Goal: Task Accomplishment & Management: Use online tool/utility

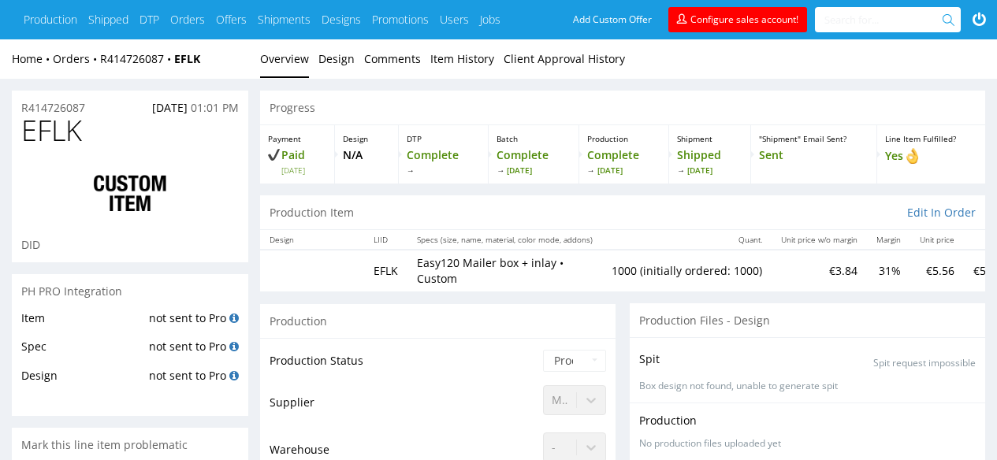
scroll to position [210, 0]
click at [124, 58] on link "R414726087" at bounding box center [137, 58] width 74 height 15
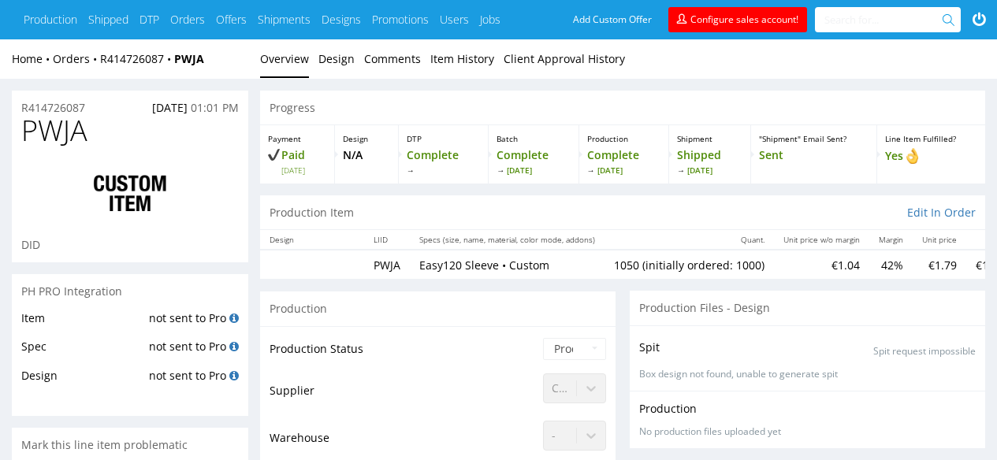
scroll to position [210, 0]
click at [137, 55] on link "R414726087" at bounding box center [137, 58] width 74 height 15
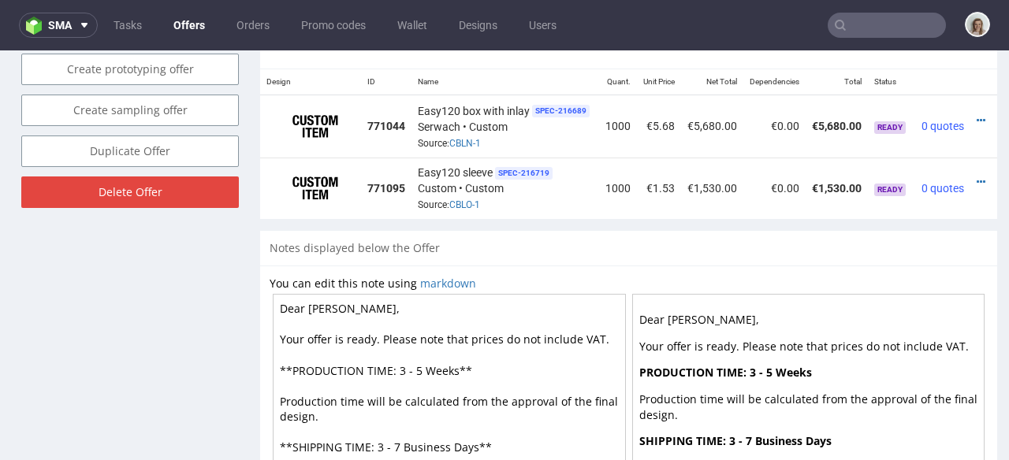
scroll to position [0, 35]
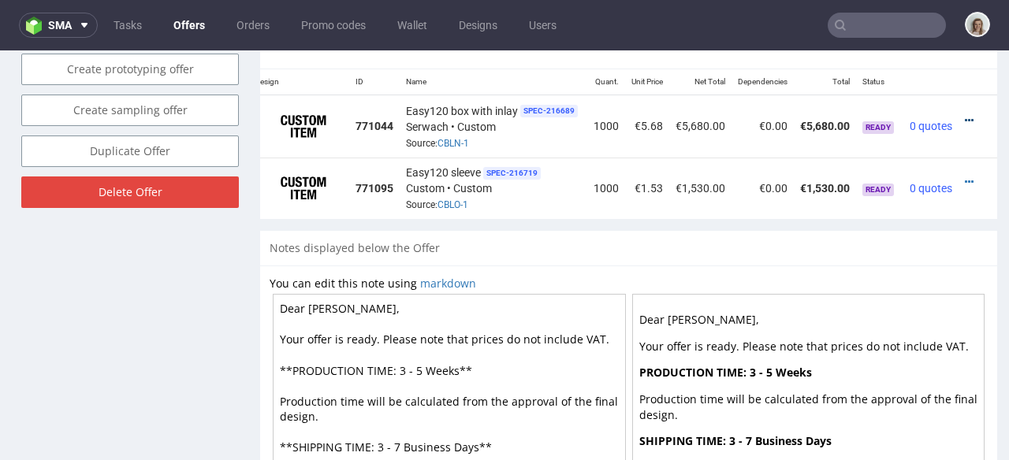
click at [964, 115] on icon at bounding box center [968, 120] width 9 height 11
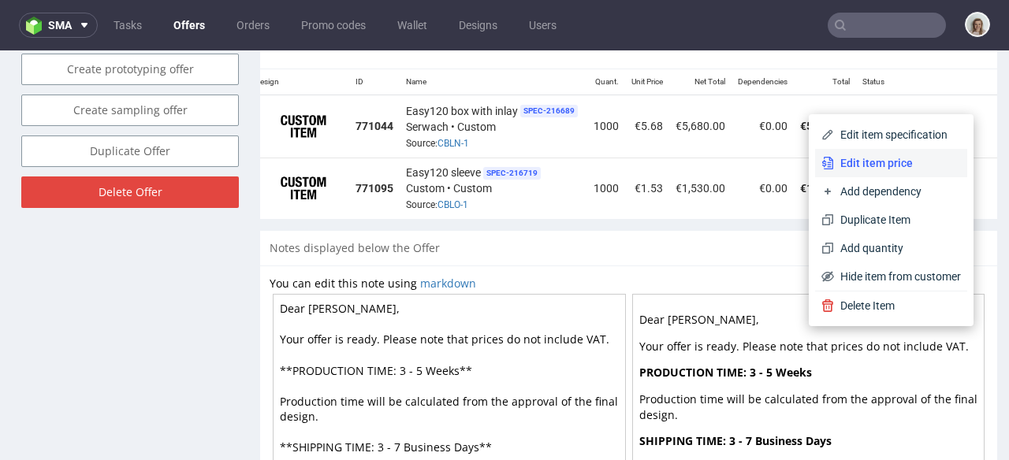
click at [881, 163] on span "Edit item price" at bounding box center [897, 163] width 127 height 16
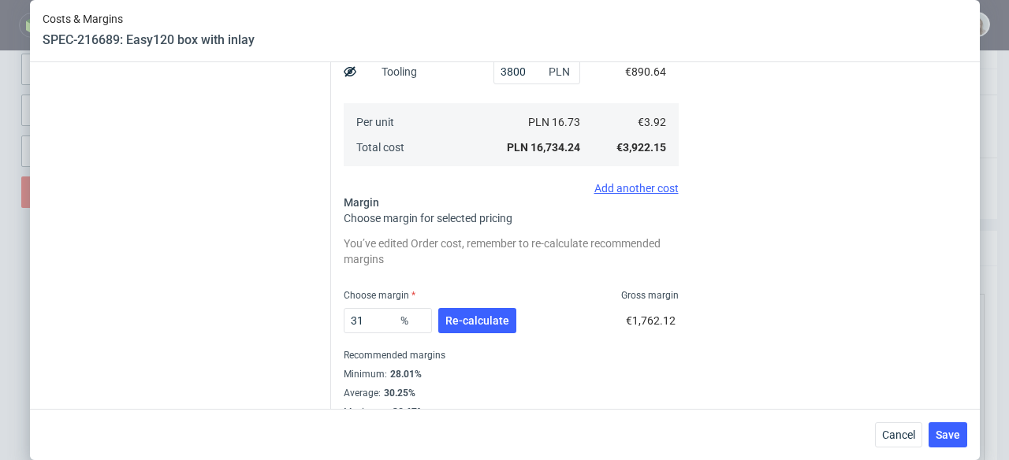
scroll to position [481, 0]
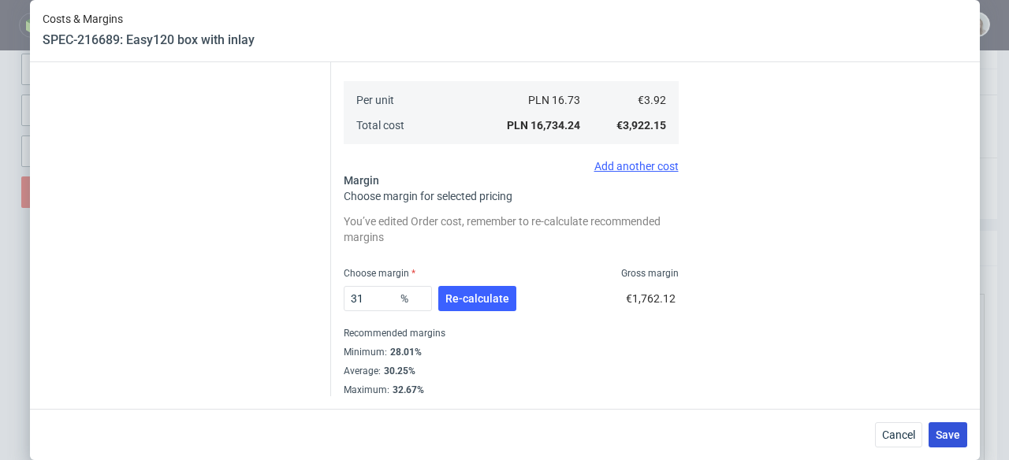
click at [941, 432] on span "Save" at bounding box center [947, 434] width 24 height 11
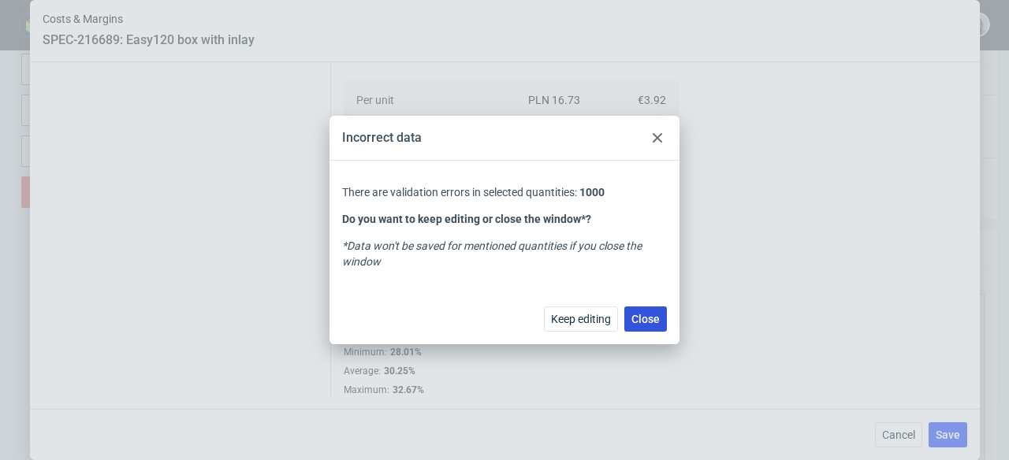
click at [647, 315] on span "Close" at bounding box center [645, 319] width 28 height 11
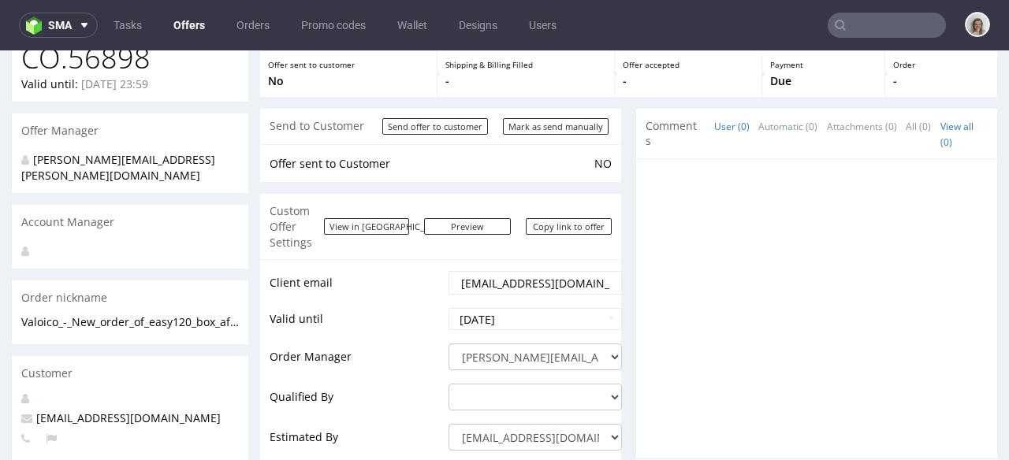
scroll to position [57, 0]
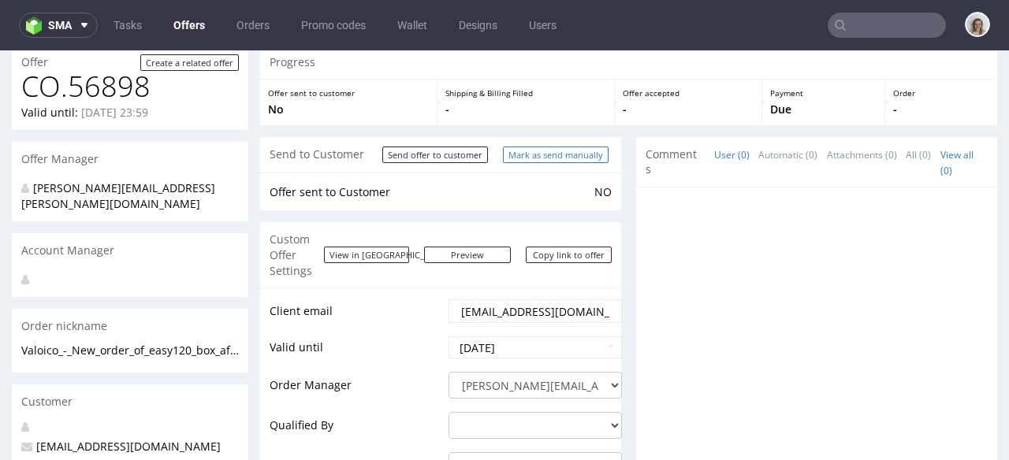
click at [573, 154] on input "Mark as send manually" at bounding box center [556, 155] width 106 height 17
type input "In progress..."
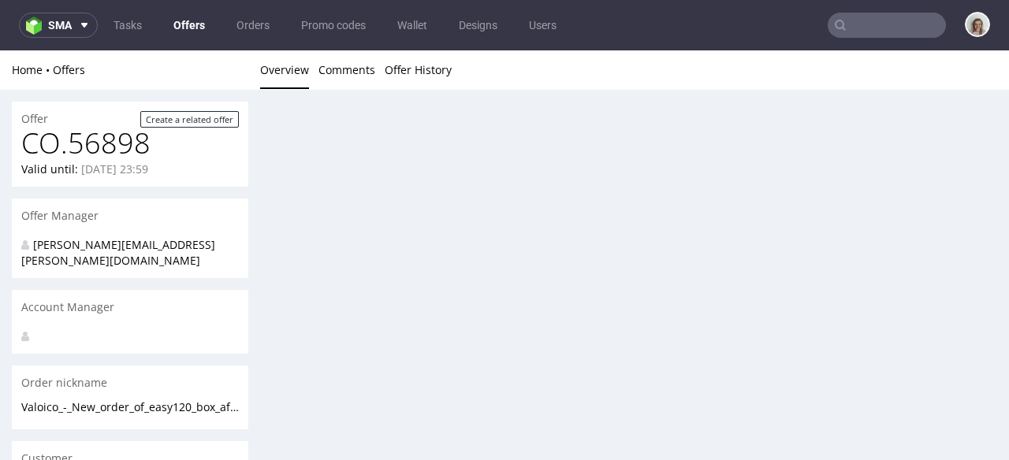
scroll to position [0, 0]
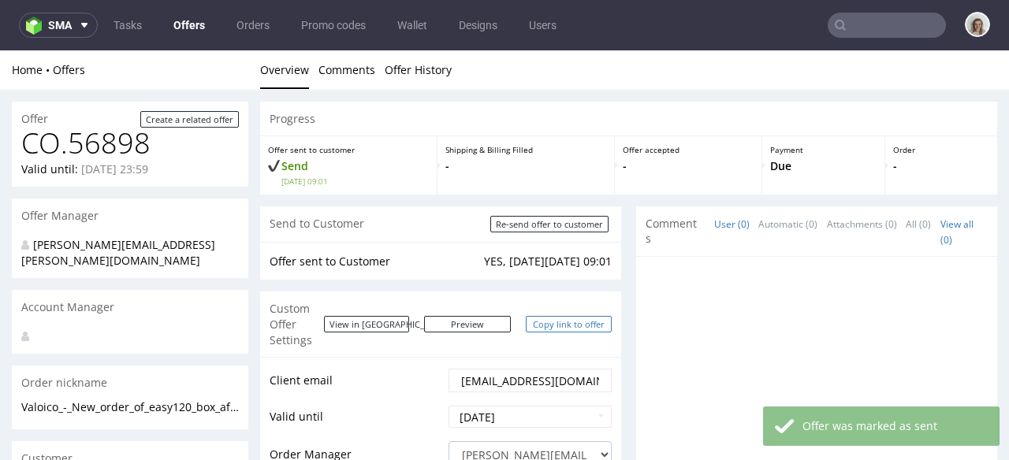
click at [541, 316] on link "Copy link to offer" at bounding box center [569, 324] width 87 height 17
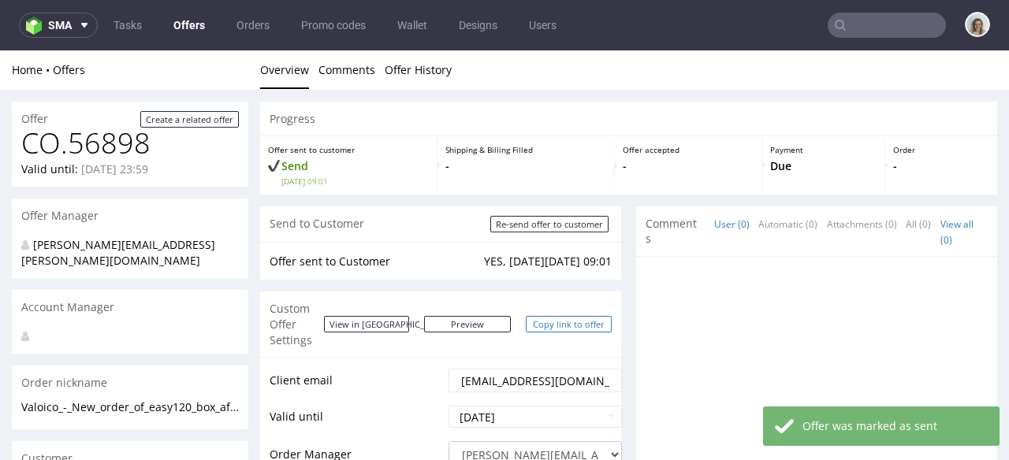
click at [541, 321] on link "Copy link to offer" at bounding box center [569, 324] width 87 height 17
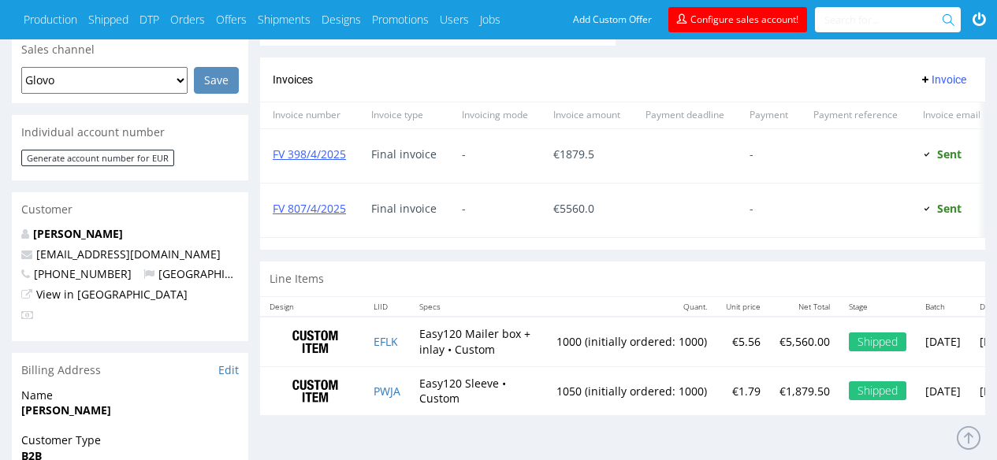
scroll to position [719, 0]
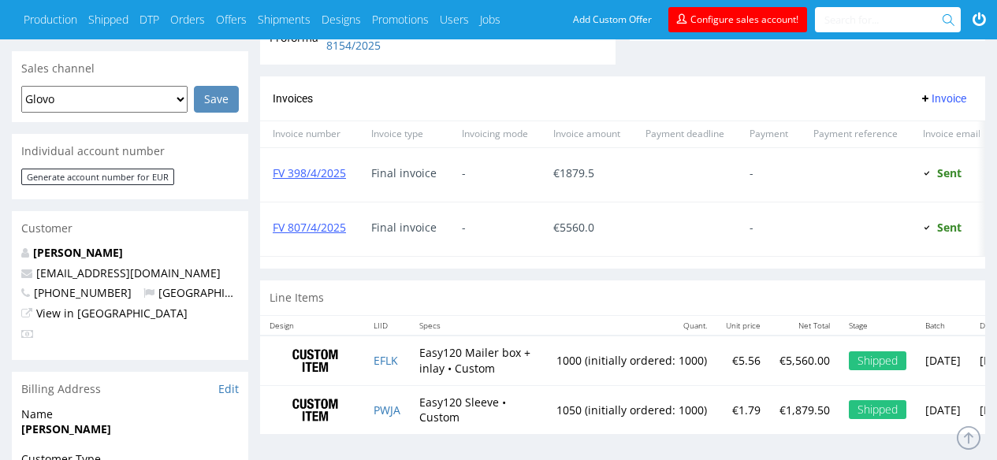
scroll to position [697, 0]
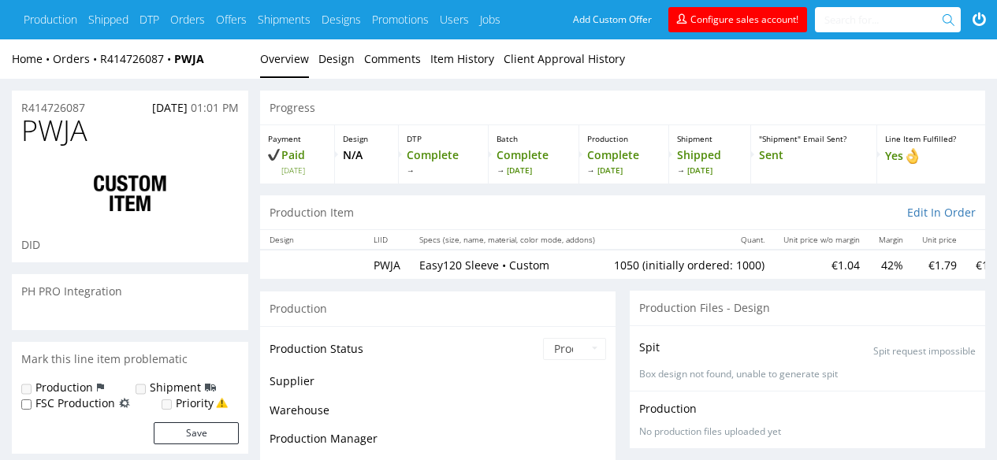
scroll to position [210, 0]
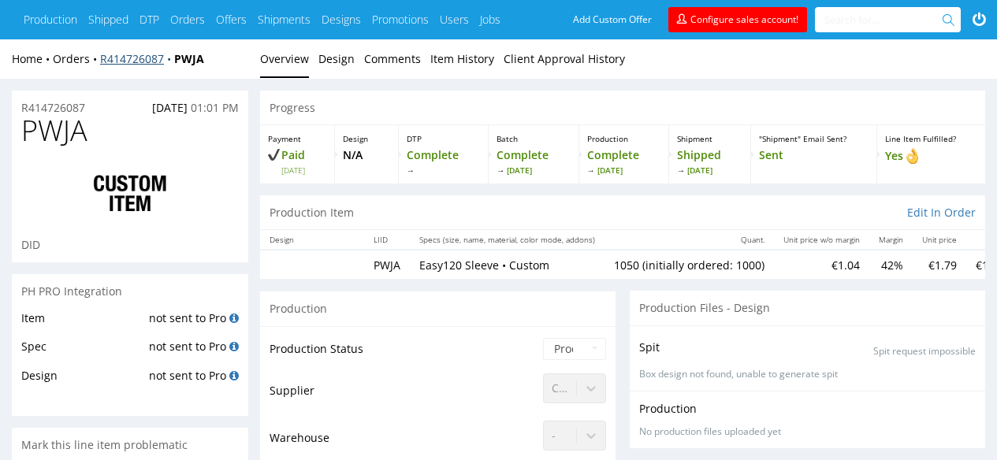
click at [118, 57] on link "R414726087" at bounding box center [137, 58] width 74 height 15
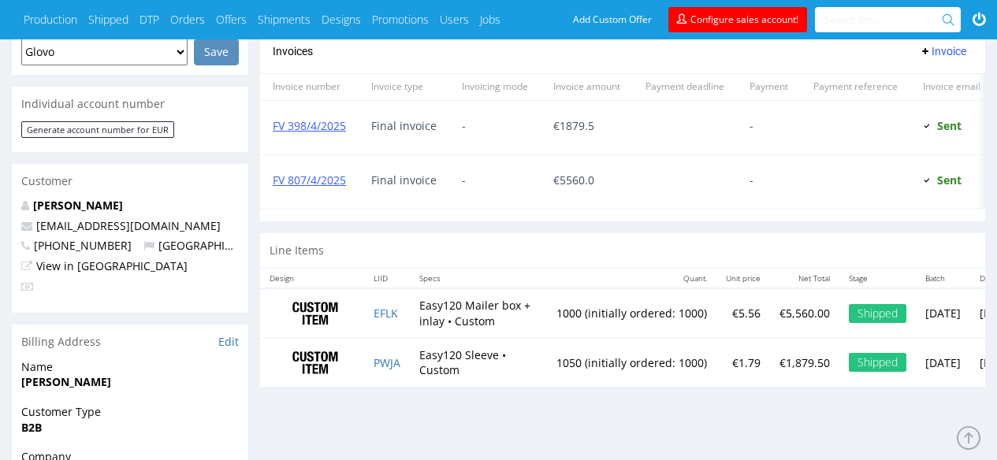
scroll to position [747, 0]
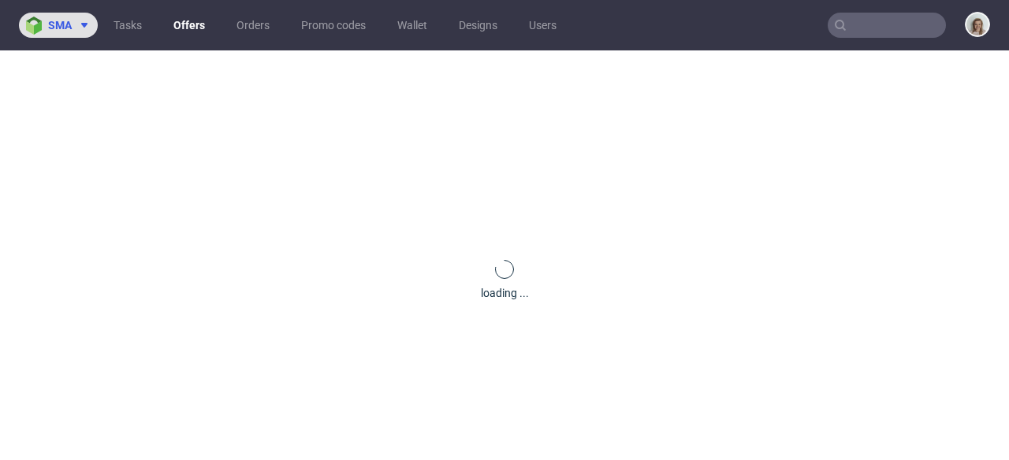
click at [80, 32] on button "sma" at bounding box center [58, 25] width 79 height 25
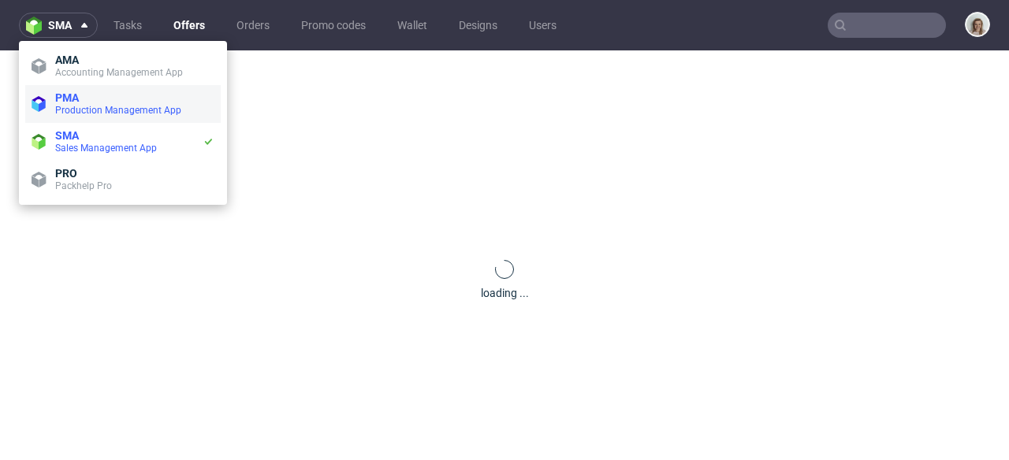
click at [69, 90] on li "PMA Production Management App" at bounding box center [122, 104] width 195 height 38
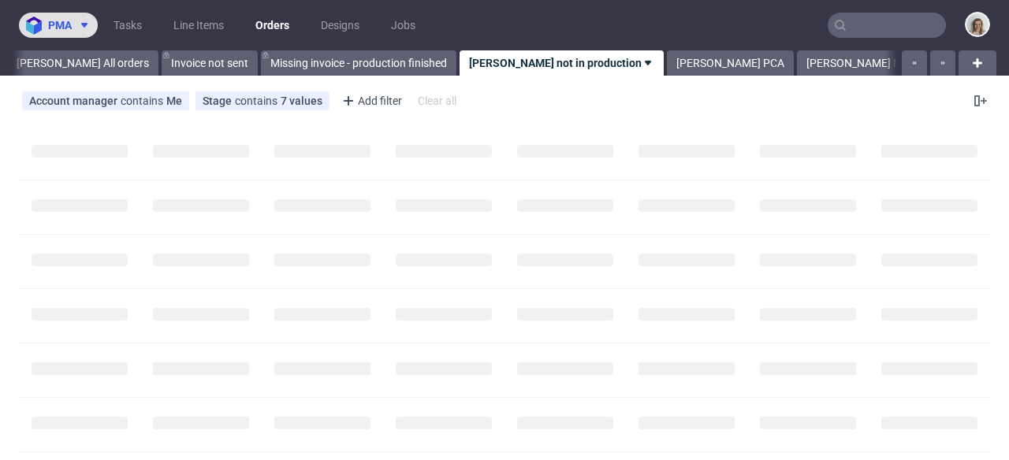
scroll to position [0, 87]
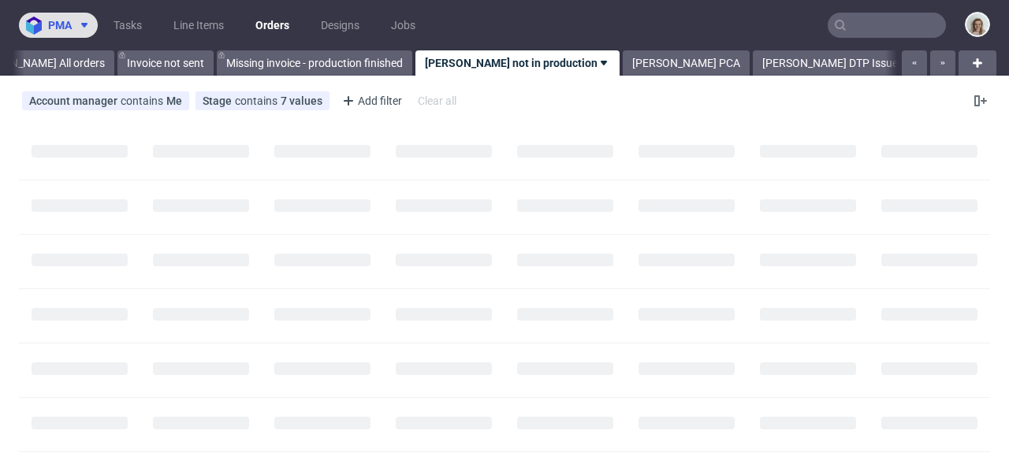
click at [70, 35] on button "pma" at bounding box center [58, 25] width 79 height 25
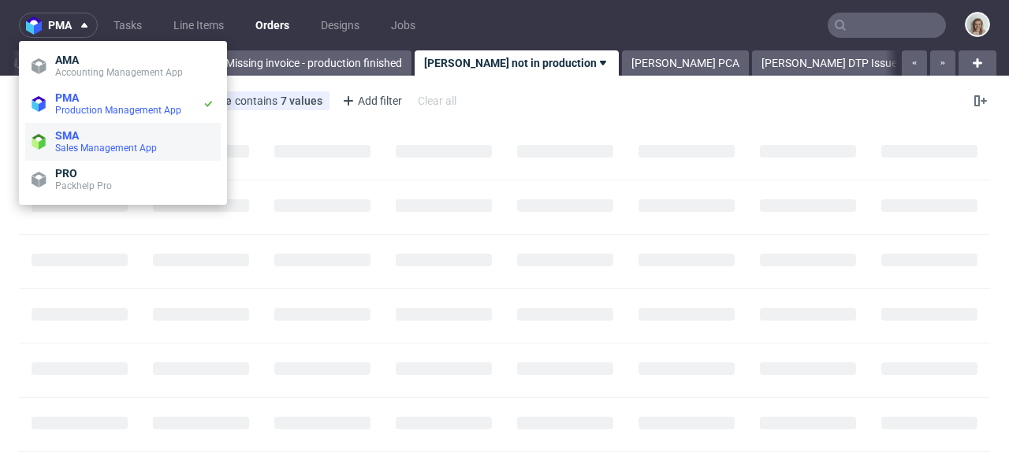
click at [61, 132] on span "SMA" at bounding box center [67, 135] width 24 height 13
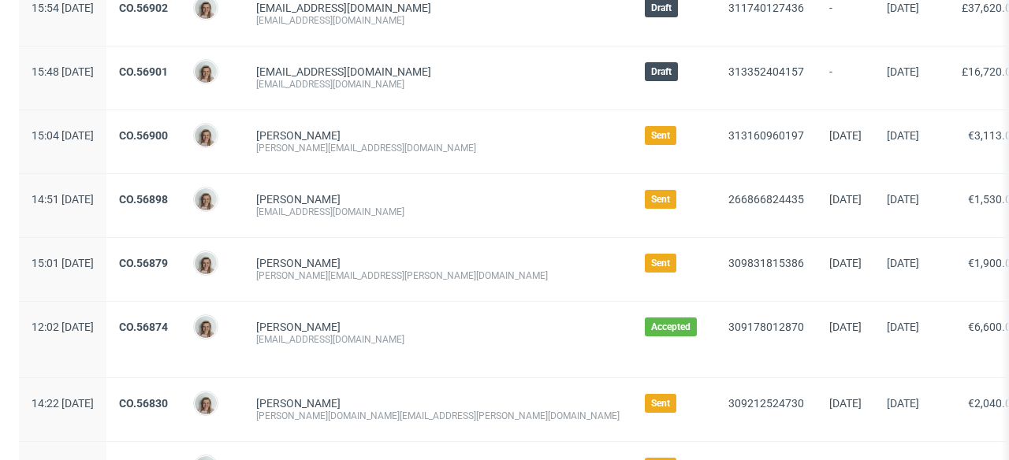
scroll to position [196, 0]
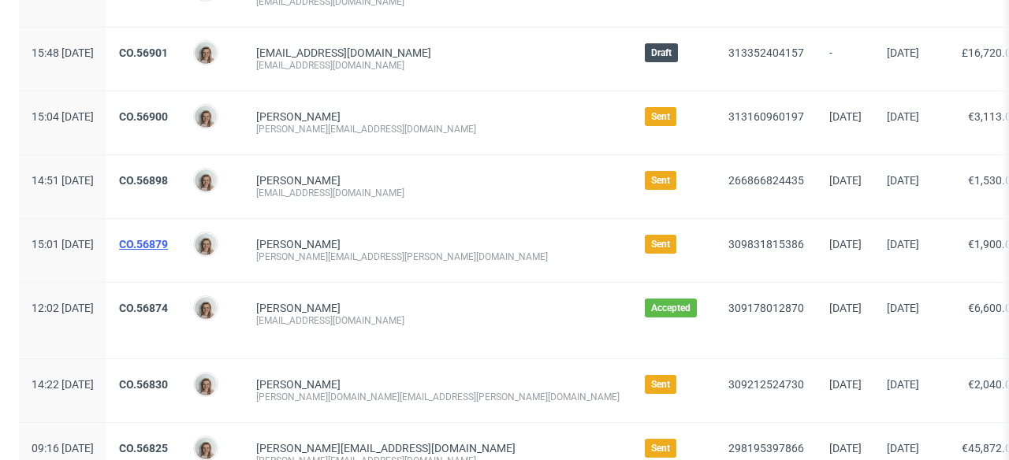
click at [168, 243] on link "CO.56879" at bounding box center [143, 244] width 49 height 13
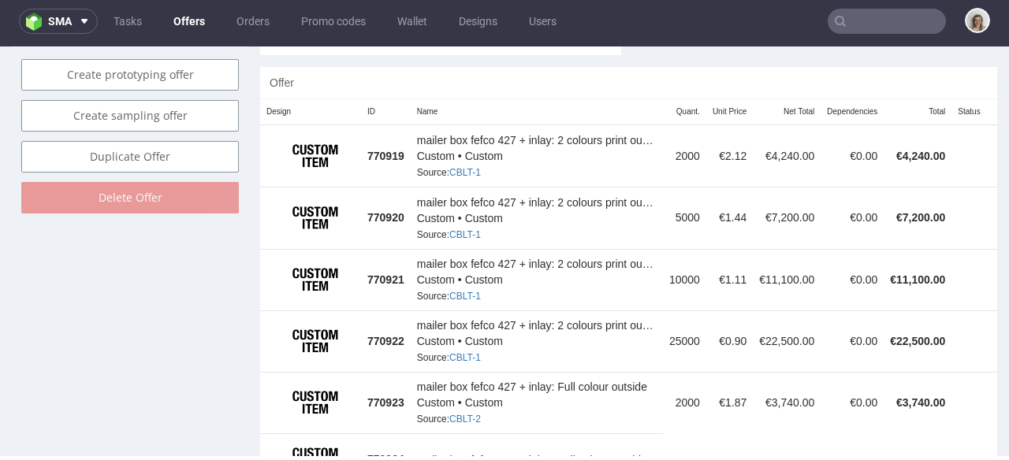
scroll to position [946, 0]
